Goal: Information Seeking & Learning: Learn about a topic

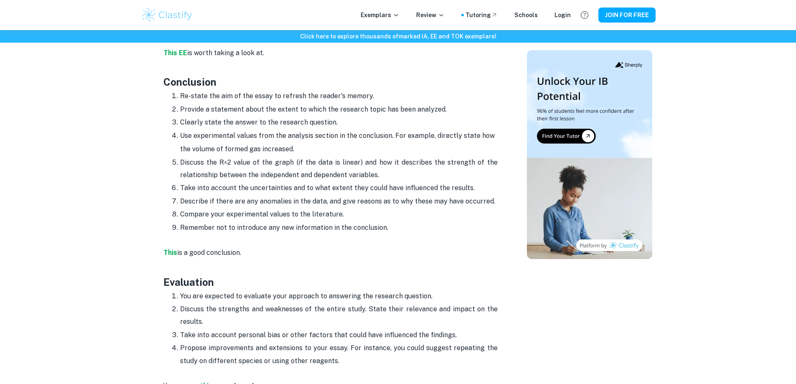
scroll to position [1832, 0]
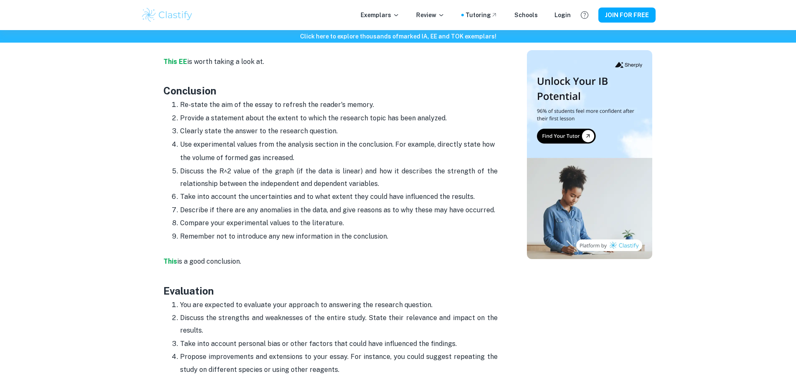
drag, startPoint x: 159, startPoint y: 74, endPoint x: 415, endPoint y: 220, distance: 295.0
copy div "Conclusion Re-state the aim of the essay to refresh the reader's memory. Provid…"
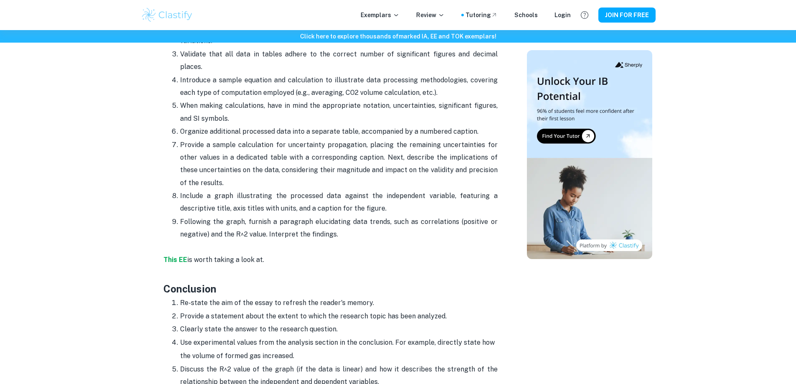
scroll to position [1581, 0]
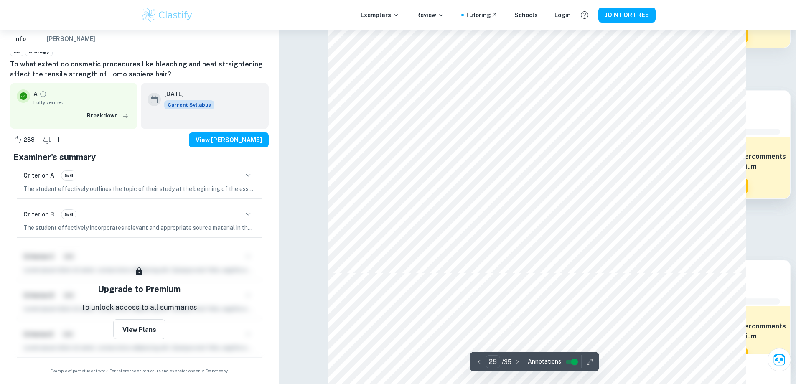
scroll to position [15290, 0]
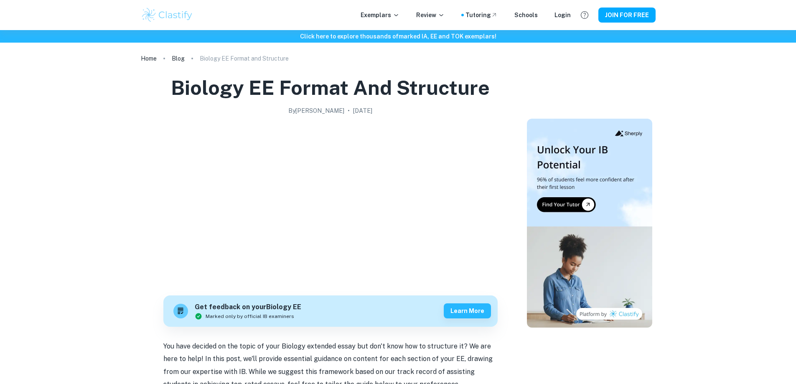
scroll to position [1581, 0]
